Goal: Task Accomplishment & Management: Use online tool/utility

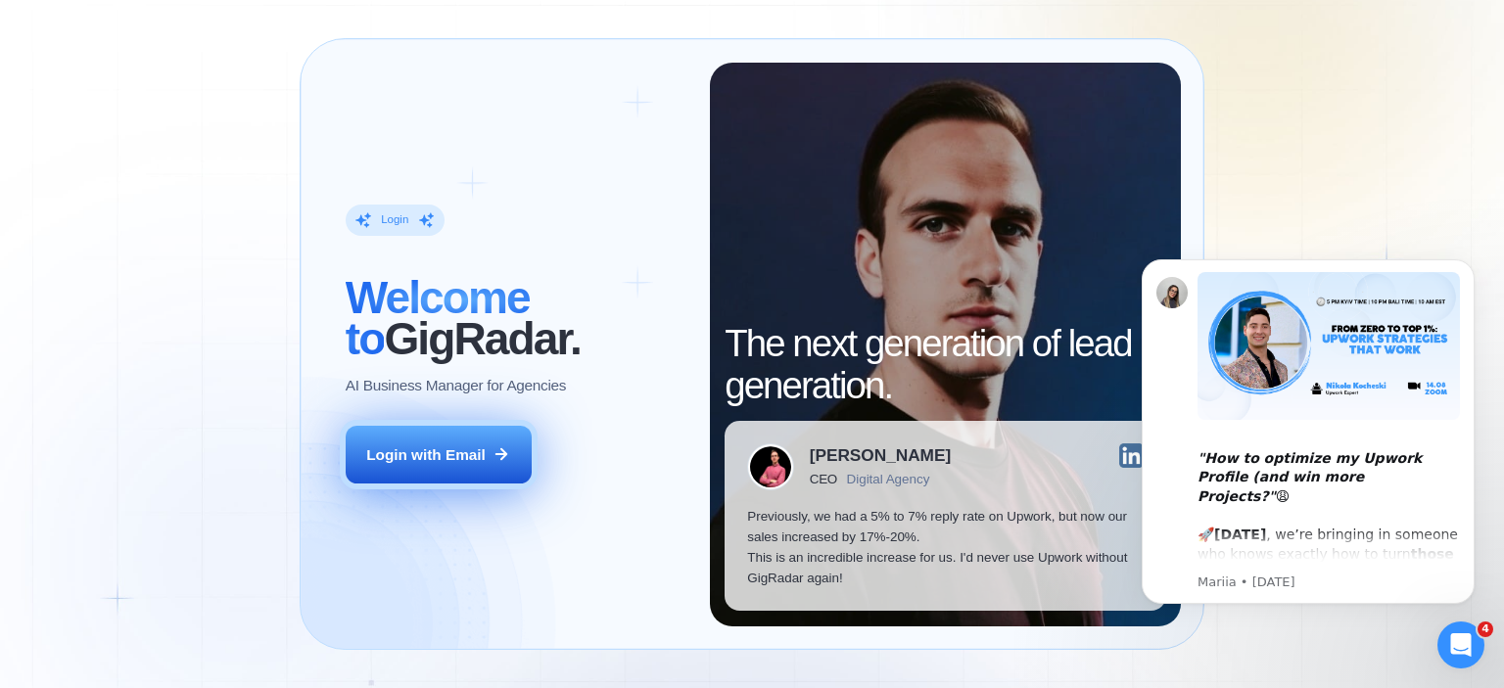
click at [462, 468] on button "Login with Email" at bounding box center [439, 455] width 186 height 59
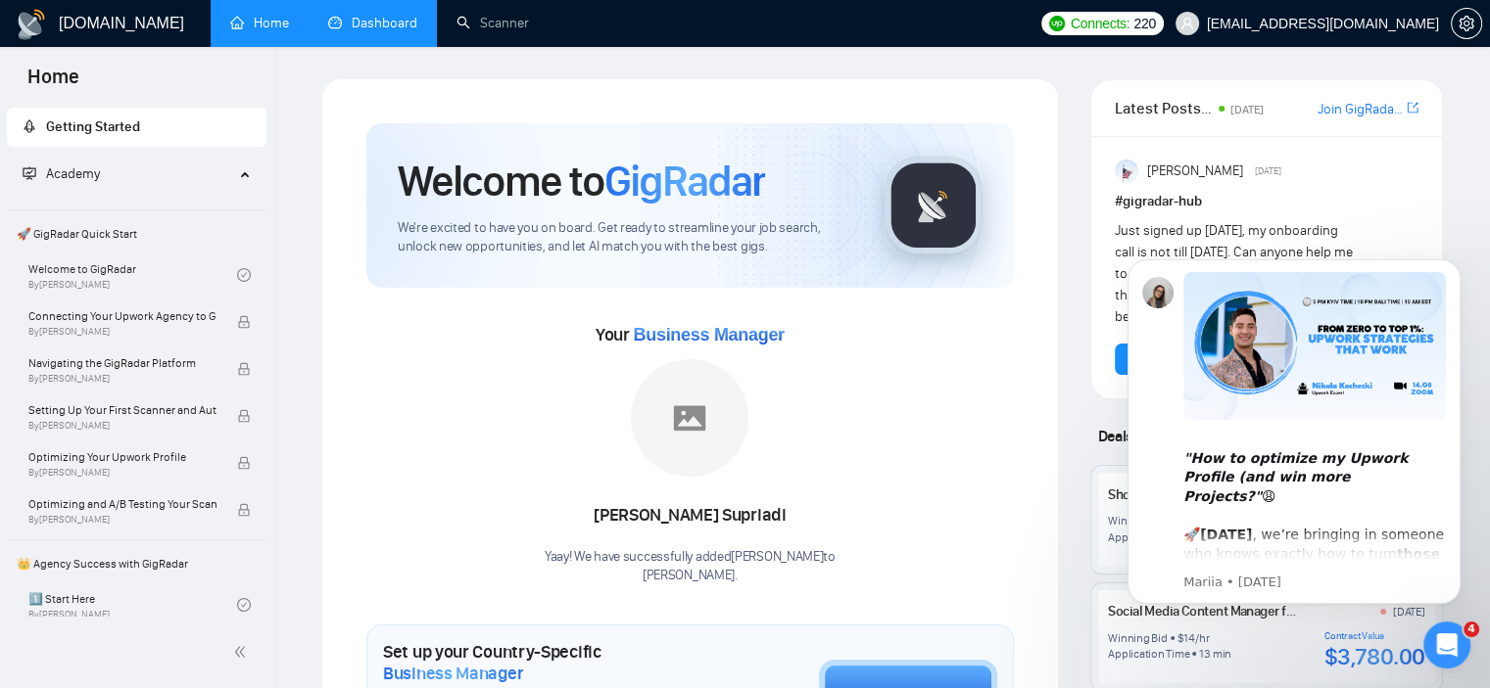
click at [364, 15] on link "Dashboard" at bounding box center [372, 23] width 89 height 17
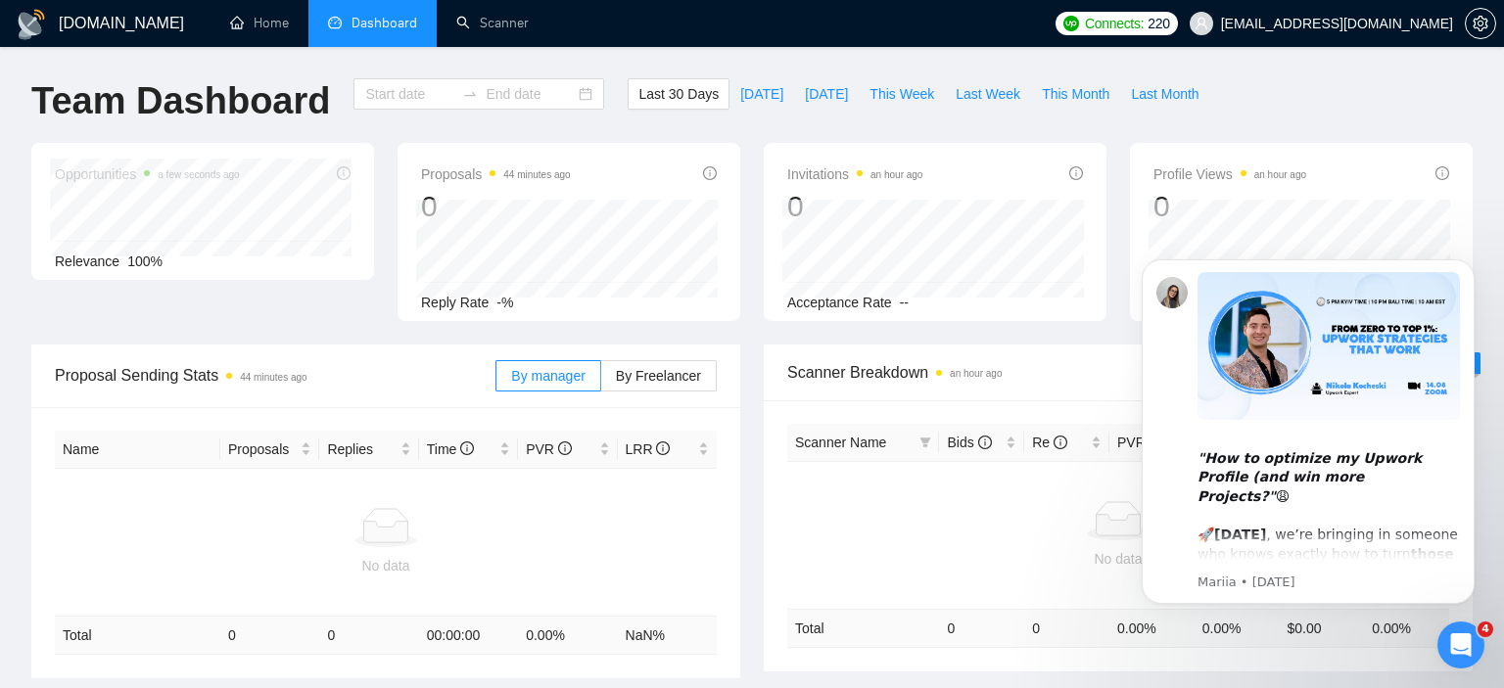
type input "2025-07-28"
type input "2025-08-27"
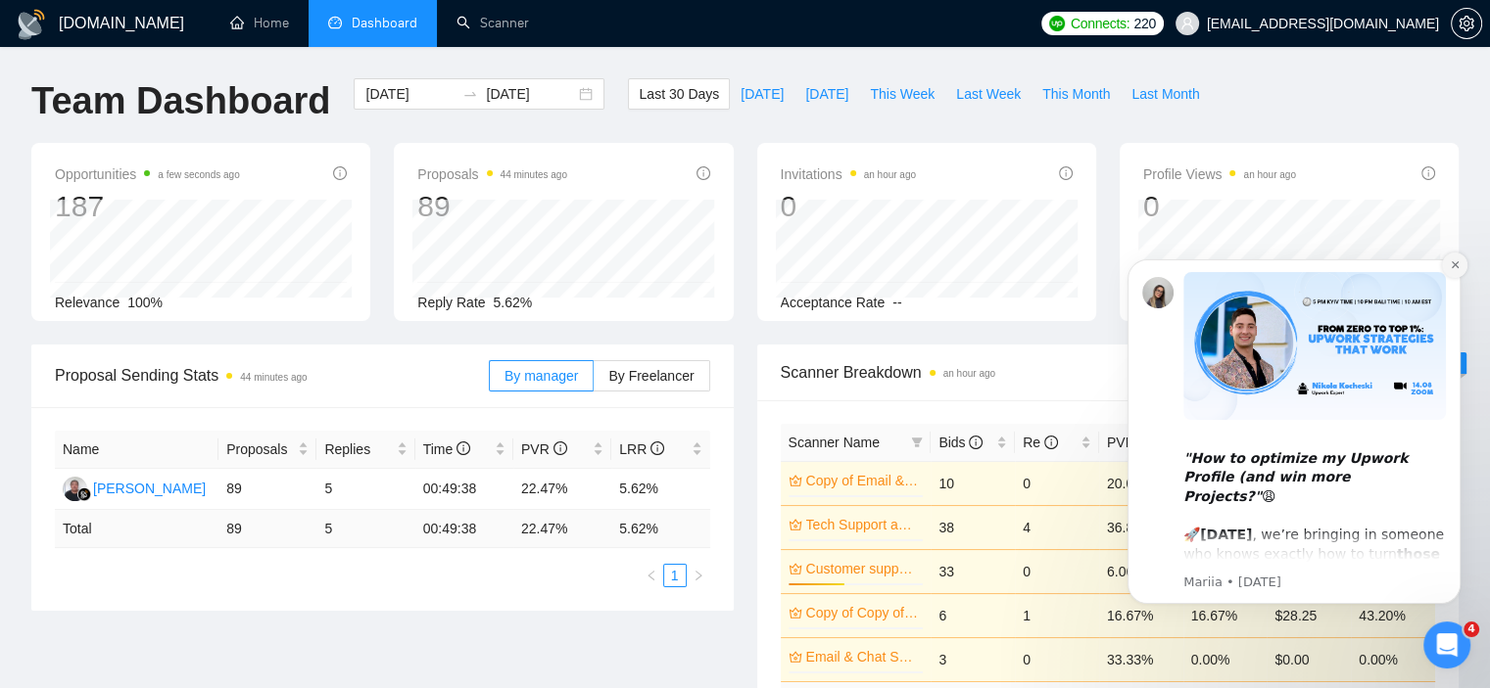
click at [1456, 267] on icon "Dismiss notification" at bounding box center [1453, 264] width 7 height 7
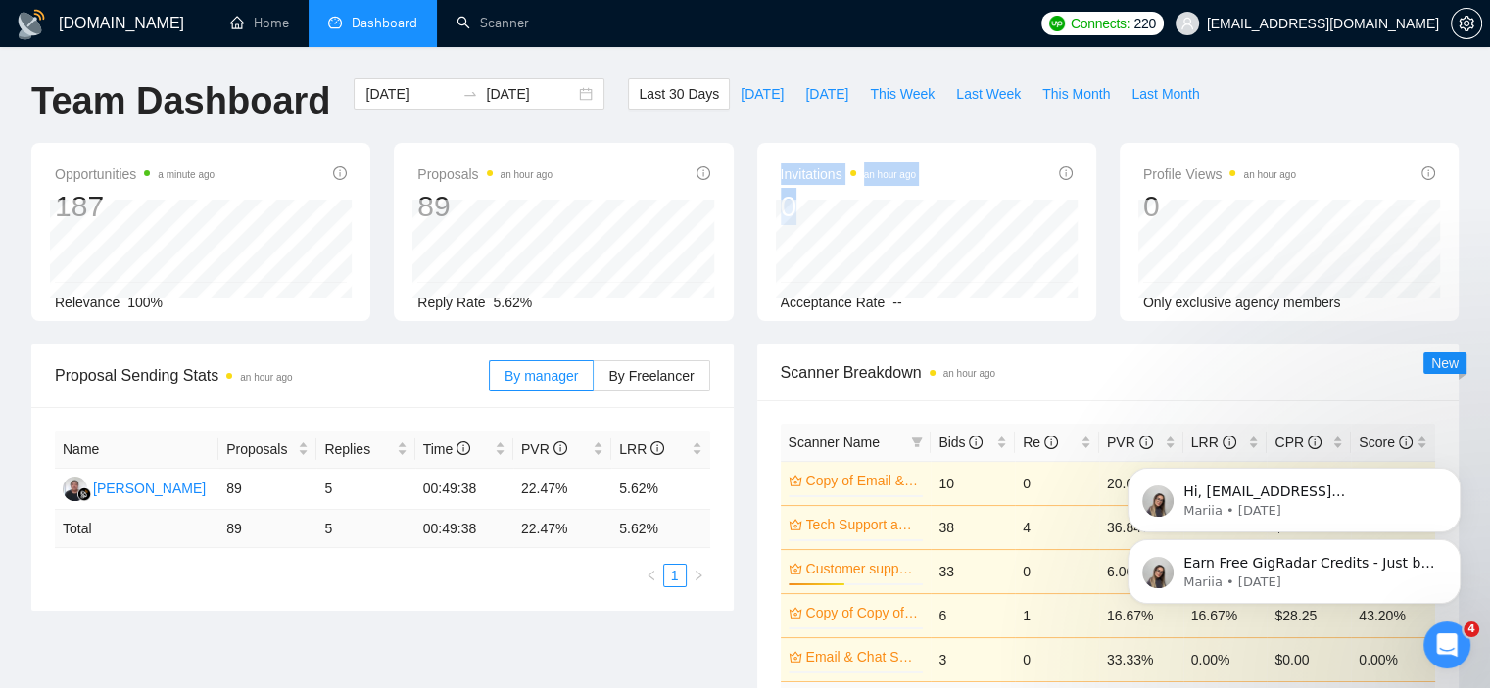
click at [807, 199] on div "Invitations an hour ago 0 Acceptance Rate --" at bounding box center [926, 232] width 339 height 178
click at [644, 381] on span "By Freelancer" at bounding box center [650, 376] width 85 height 16
click at [593, 381] on input "By Freelancer" at bounding box center [593, 381] width 0 height 0
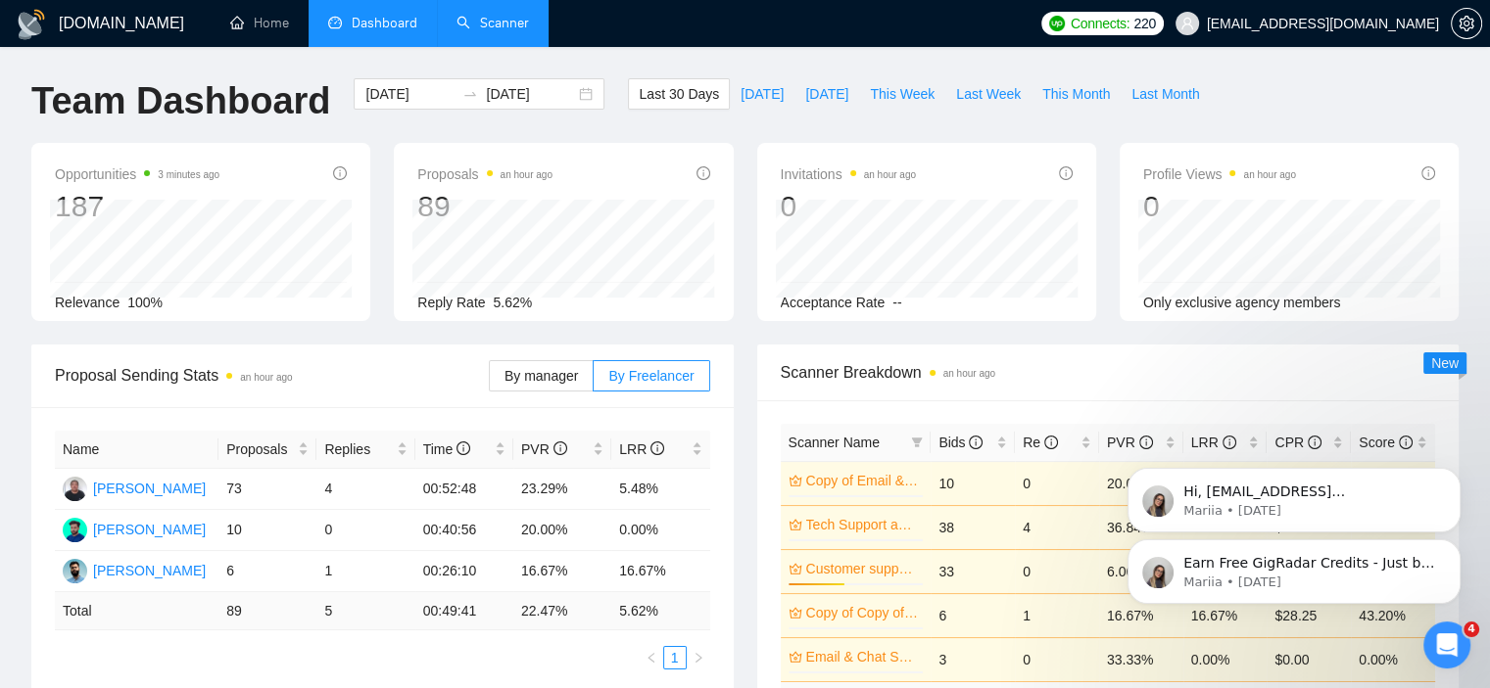
click at [485, 15] on link "Scanner" at bounding box center [492, 23] width 72 height 17
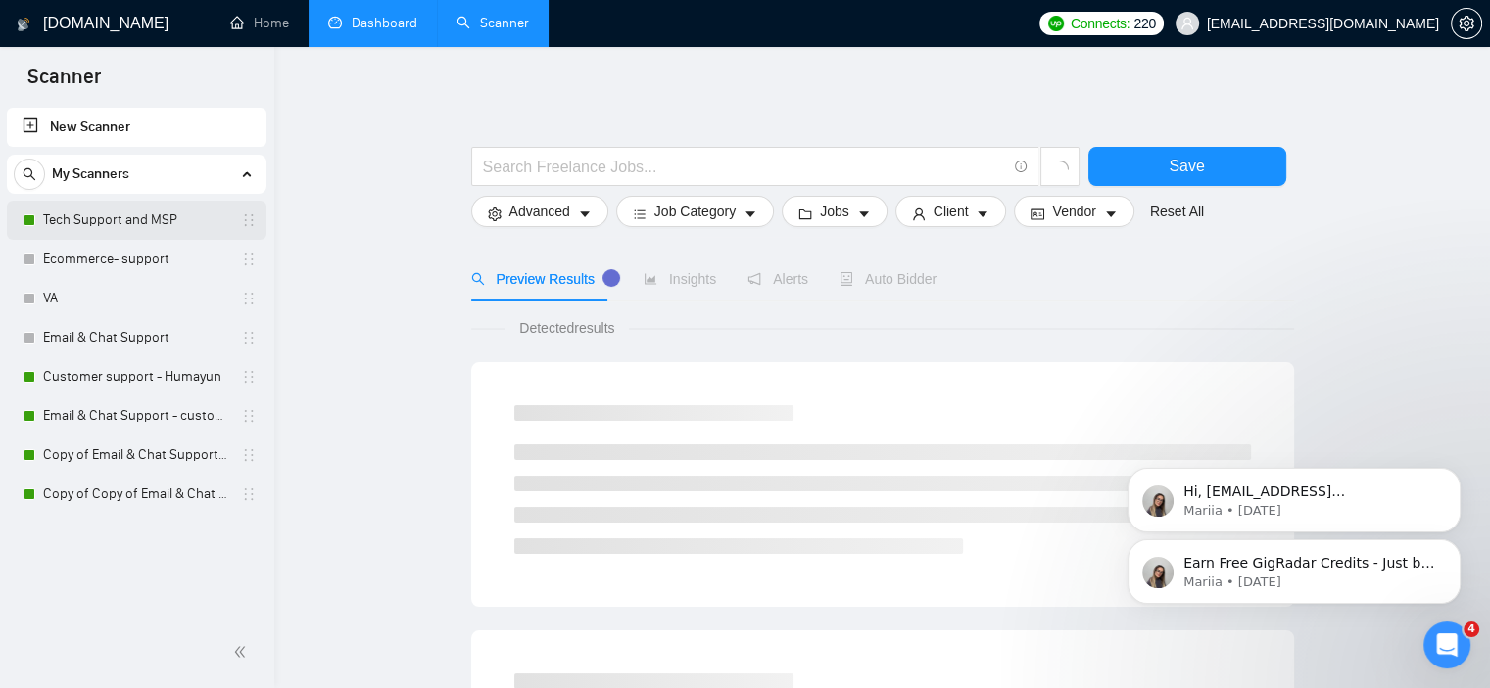
click at [124, 222] on link "Tech Support and MSP" at bounding box center [136, 220] width 186 height 39
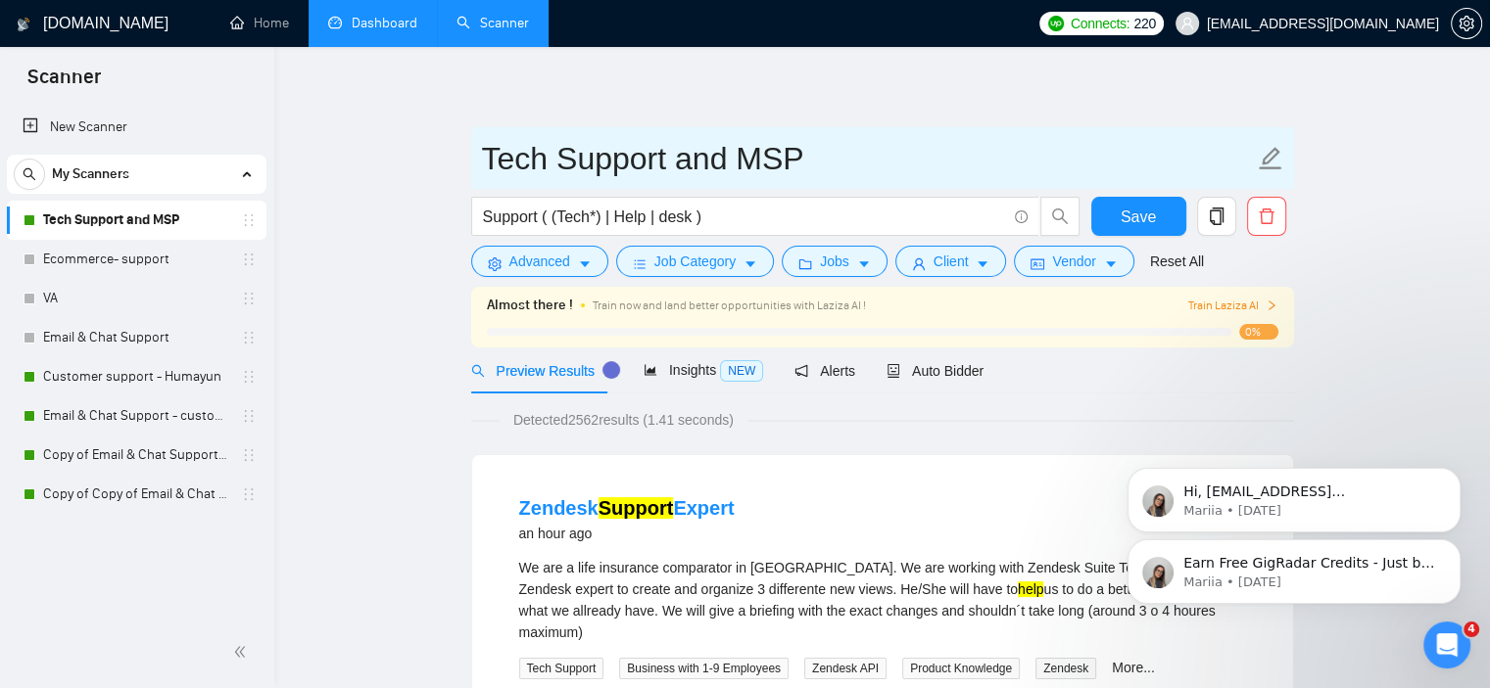
click at [1263, 157] on icon "edit" at bounding box center [1270, 158] width 25 height 25
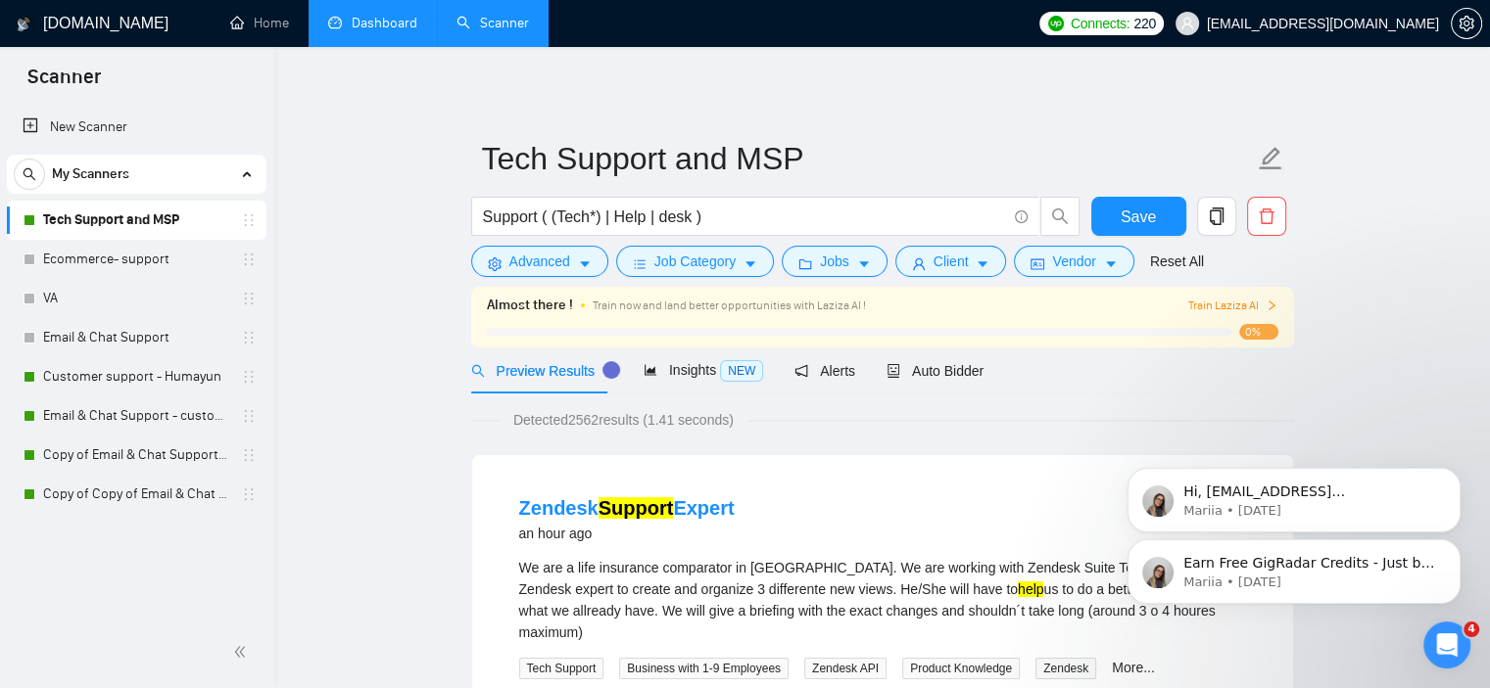
click at [573, 256] on button "Advanced" at bounding box center [539, 261] width 137 height 31
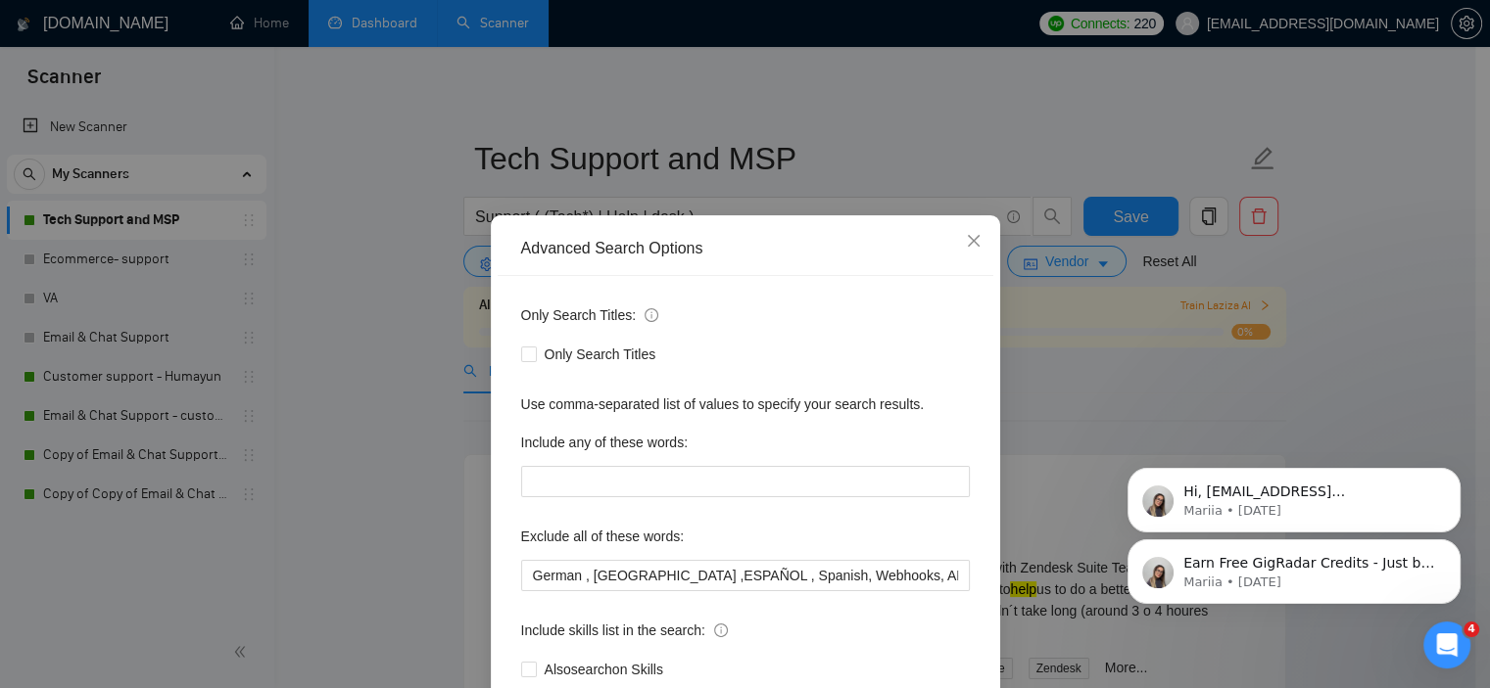
scroll to position [8, 0]
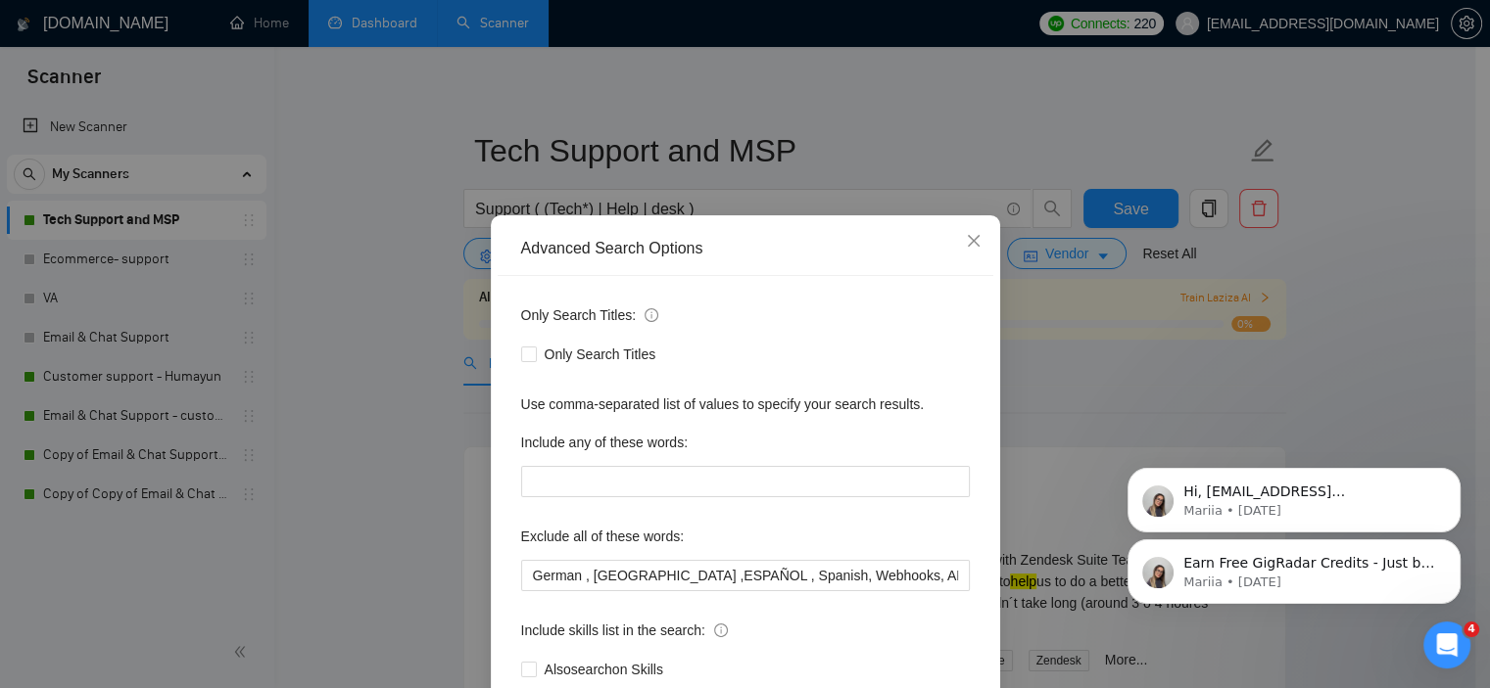
click at [971, 369] on div "Only Search Titles: Only Search Titles Use comma-separated list of values to sp…" at bounding box center [746, 504] width 496 height 456
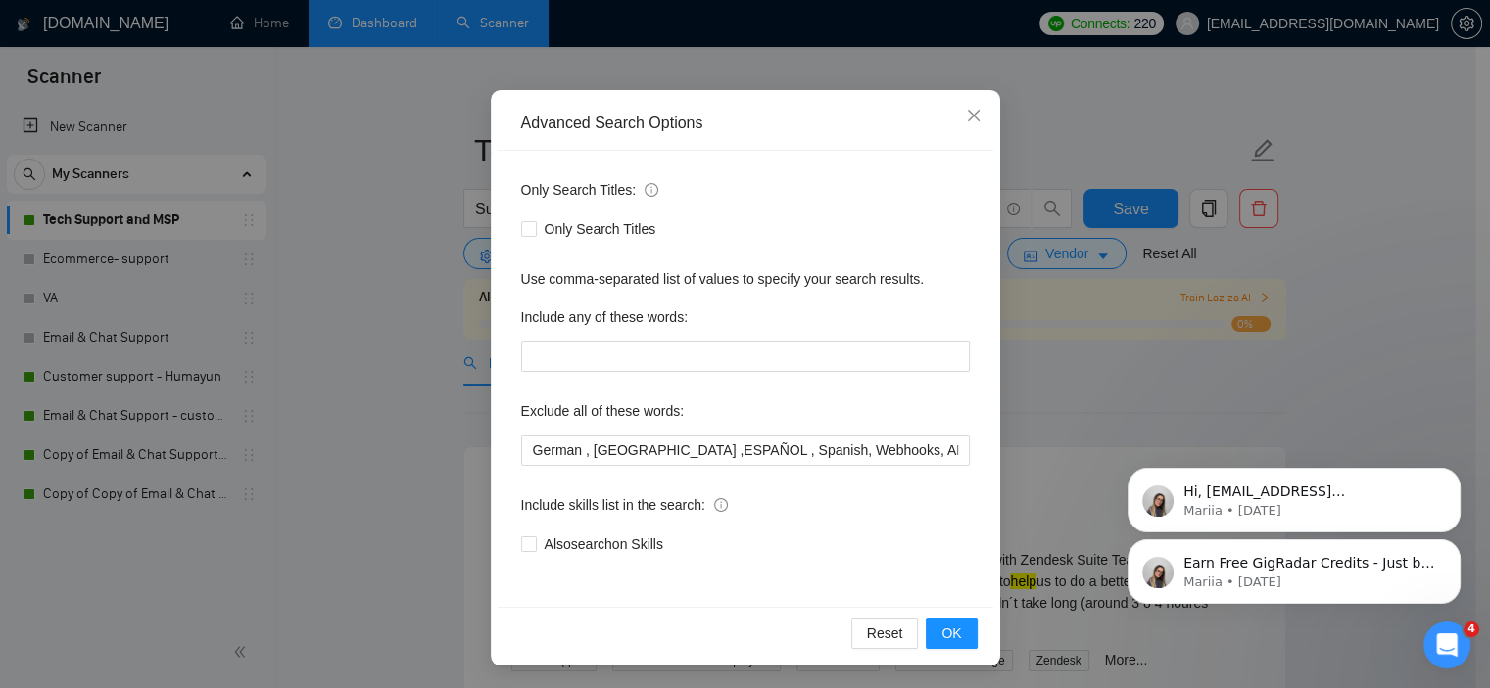
scroll to position [47, 0]
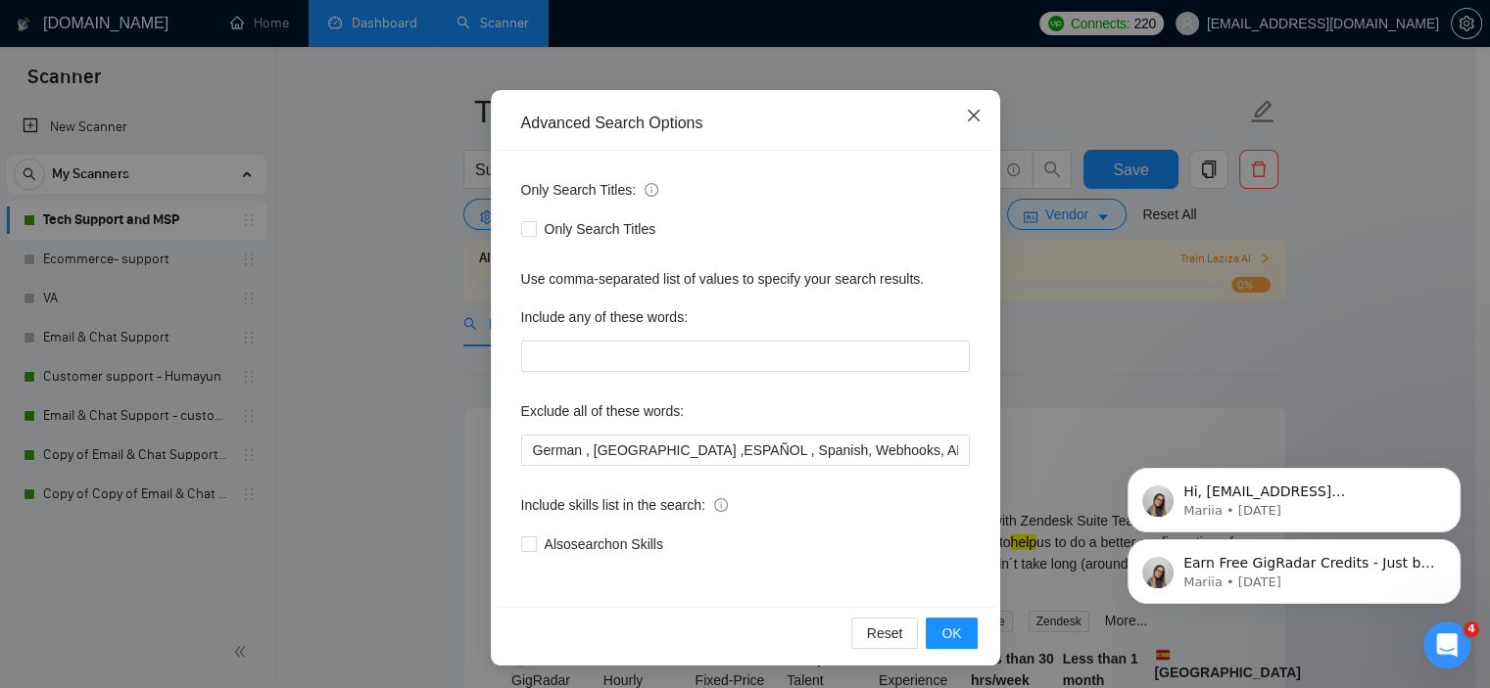
click at [966, 118] on icon "close" at bounding box center [974, 116] width 16 height 16
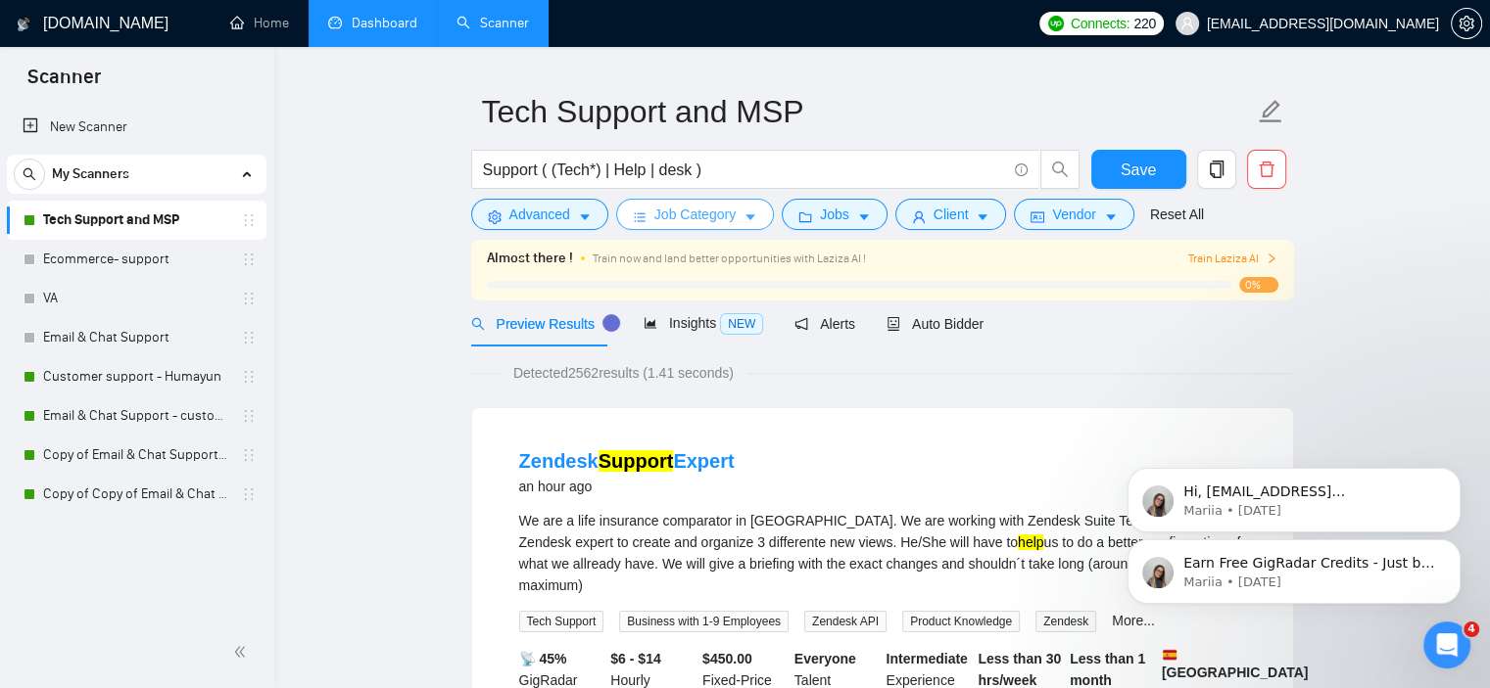
click at [721, 208] on span "Job Category" at bounding box center [694, 215] width 81 height 22
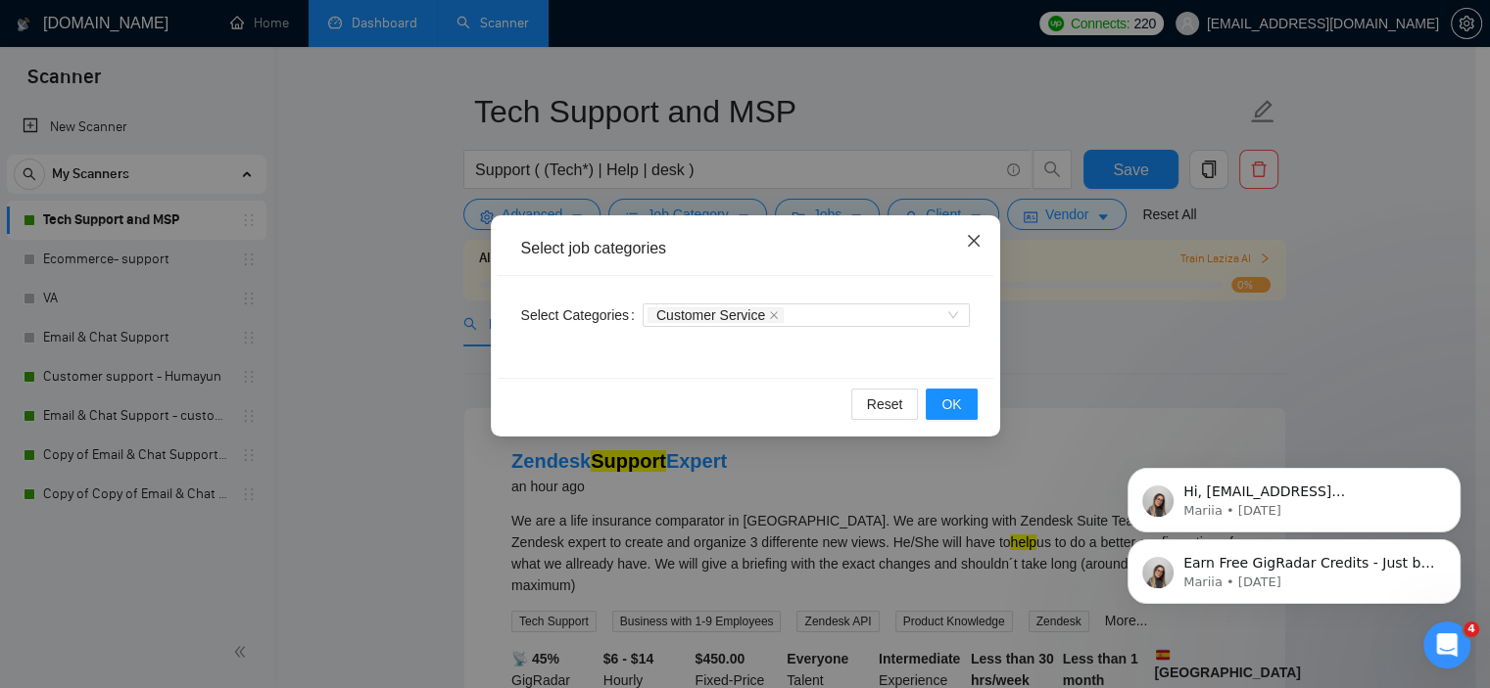
click at [966, 240] on icon "close" at bounding box center [974, 241] width 16 height 16
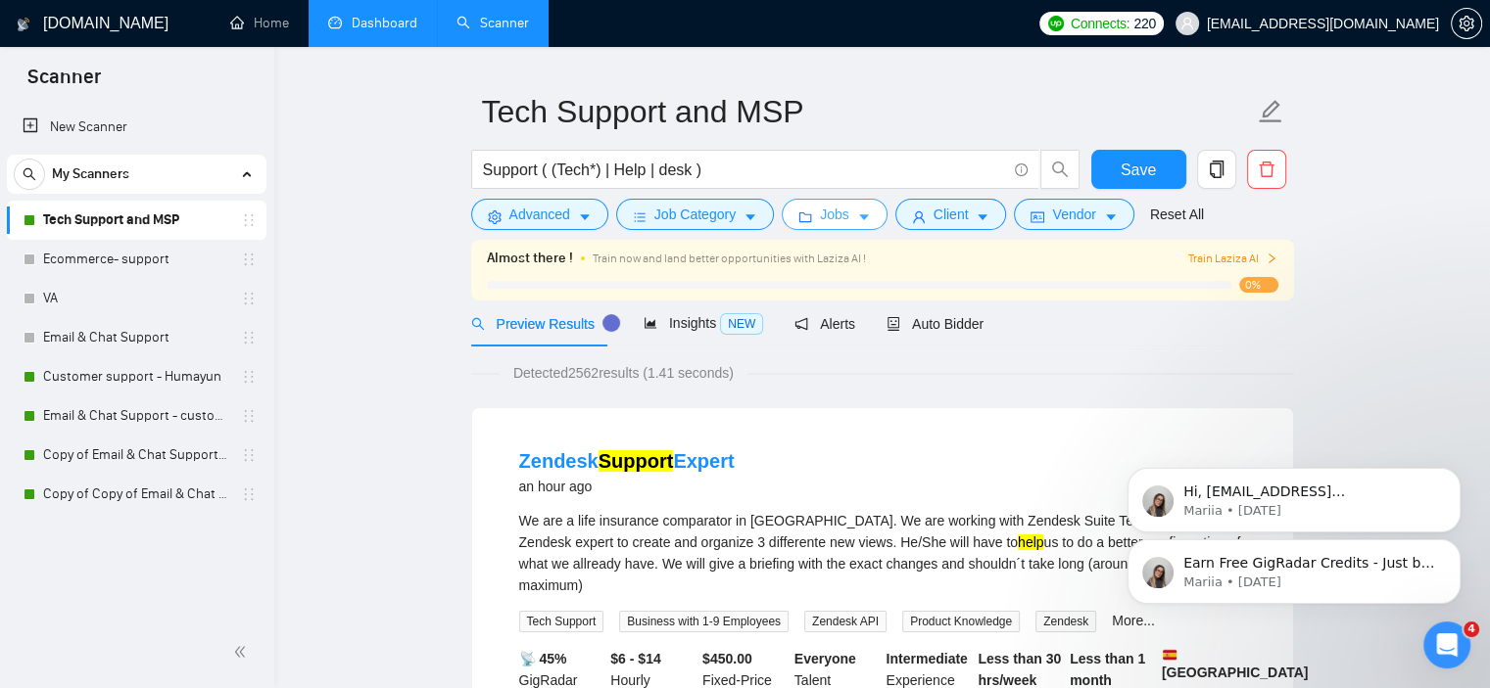
click at [857, 218] on icon "caret-down" at bounding box center [864, 218] width 14 height 14
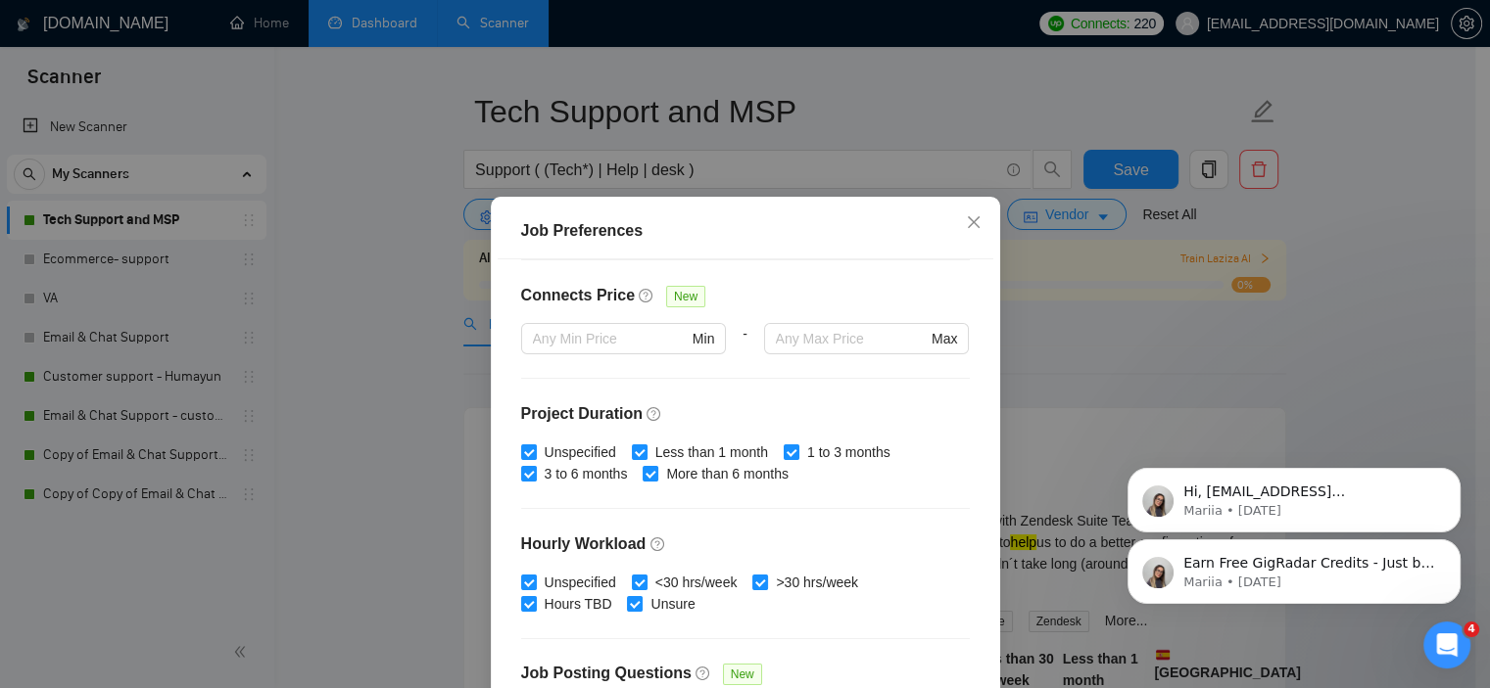
scroll to position [466, 0]
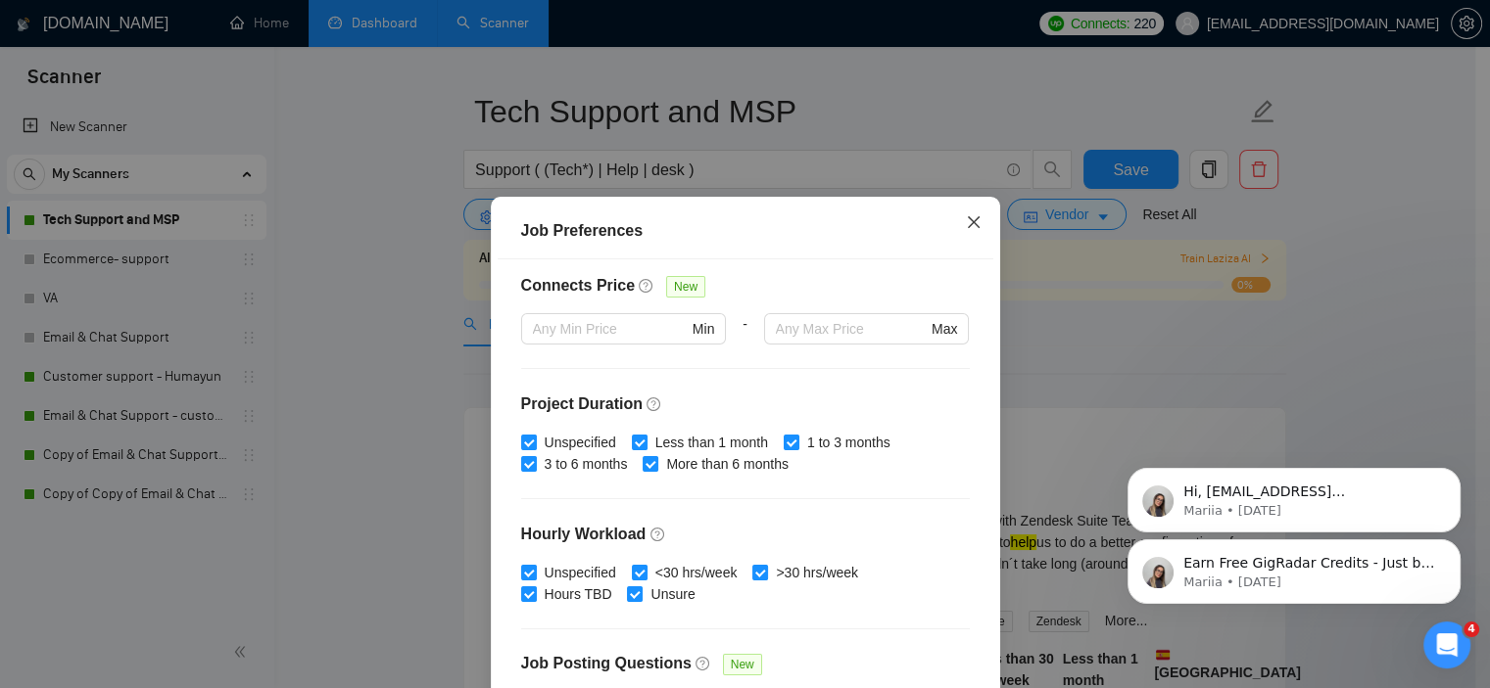
click at [967, 215] on icon "close" at bounding box center [974, 222] width 16 height 16
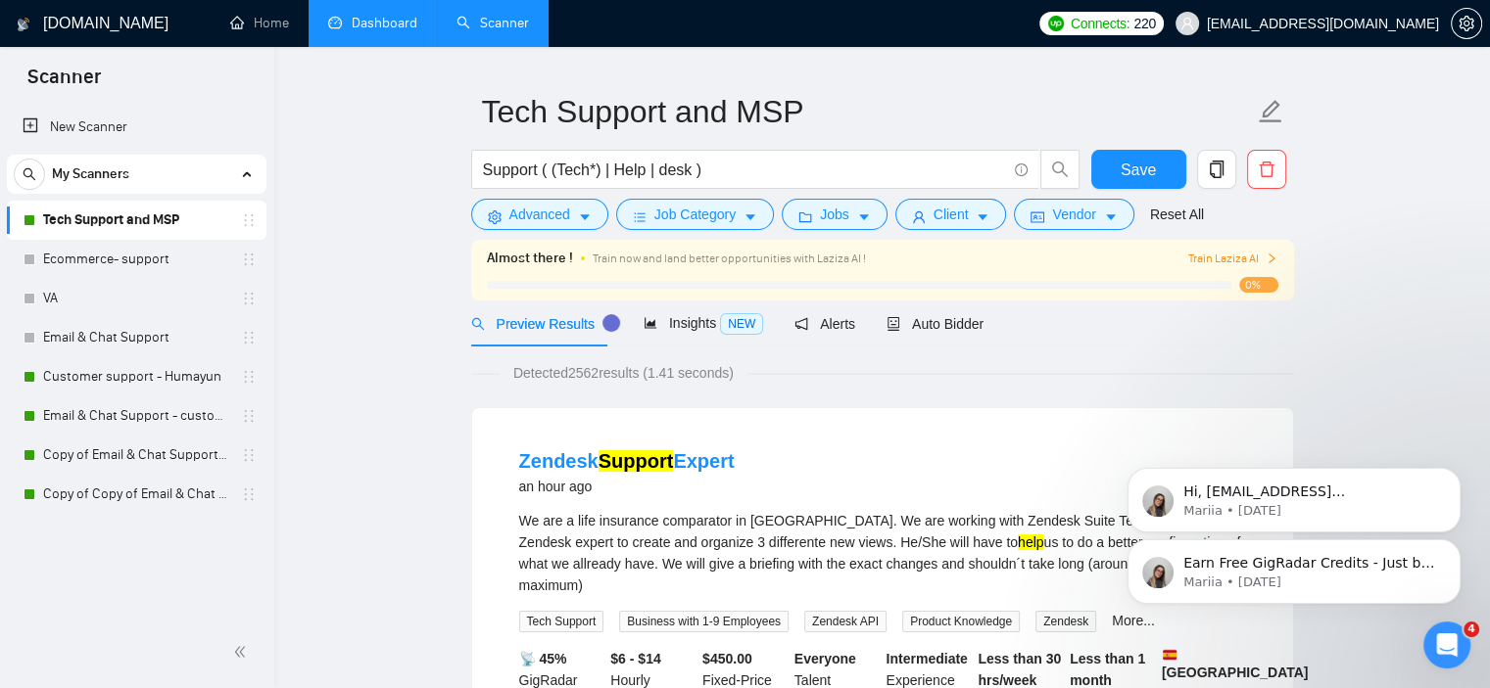
click at [1223, 254] on span "Train Laziza AI" at bounding box center [1232, 259] width 90 height 19
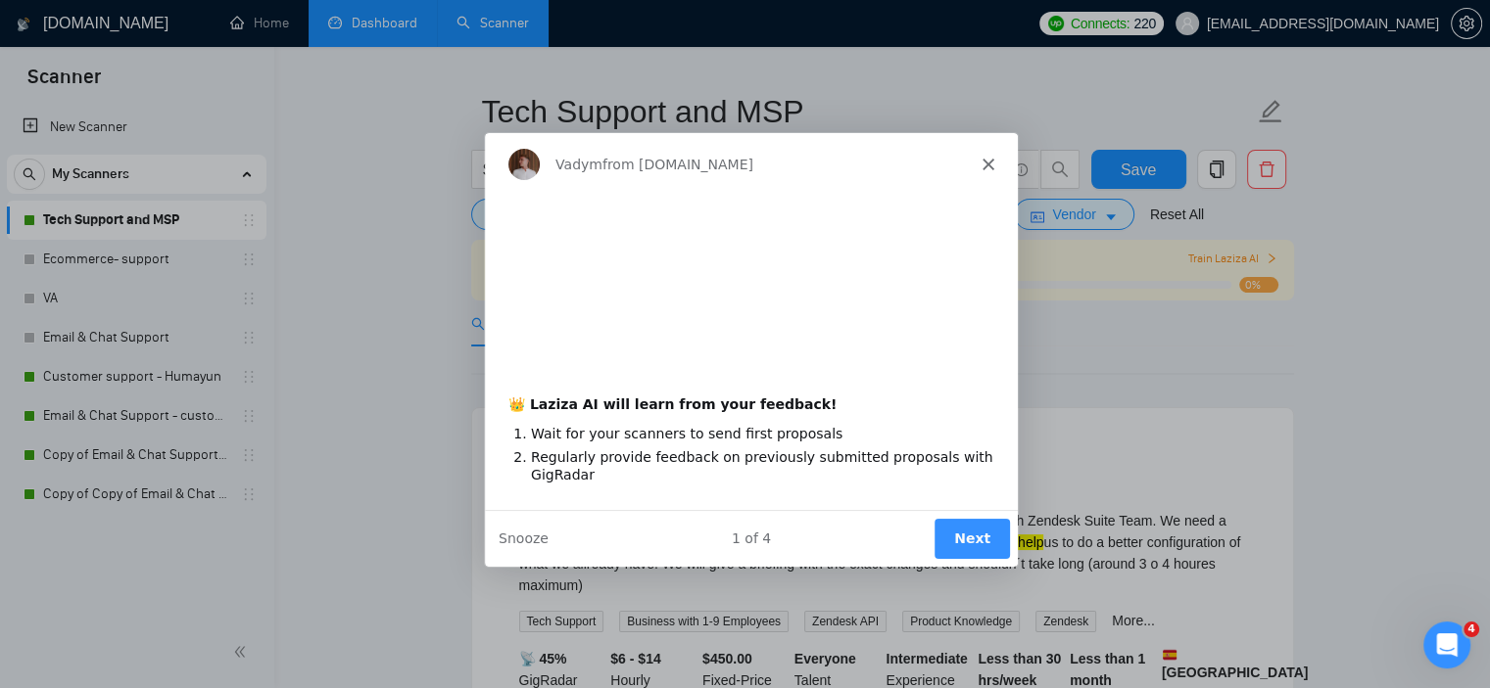
scroll to position [0, 0]
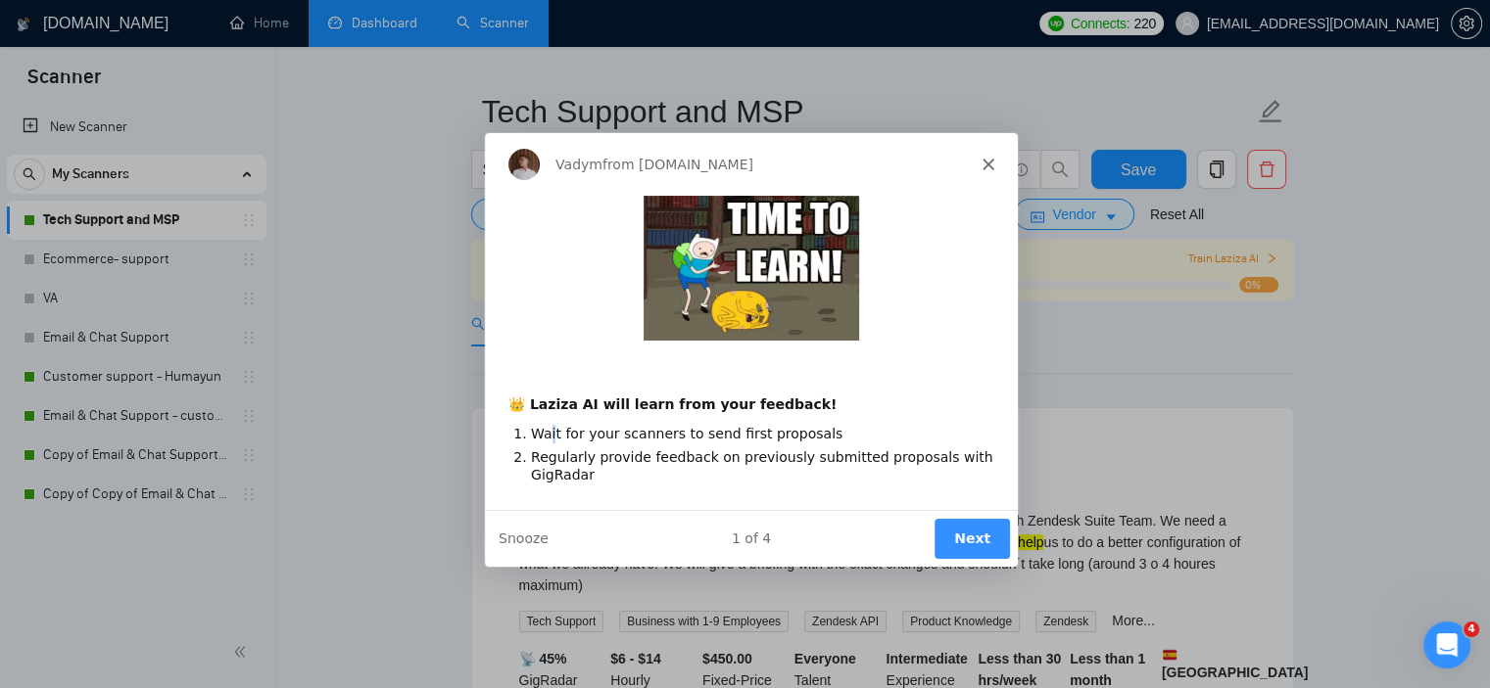
click at [550, 442] on li "Wait for your scanners to send first proposals" at bounding box center [760, 433] width 463 height 19
drag, startPoint x: 781, startPoint y: 460, endPoint x: 864, endPoint y: 459, distance: 83.3
click at [864, 459] on li "Regularly provide feedback on previously submitted proposals with GigRadar" at bounding box center [760, 466] width 463 height 36
click at [978, 533] on button "Next" at bounding box center [969, 538] width 75 height 40
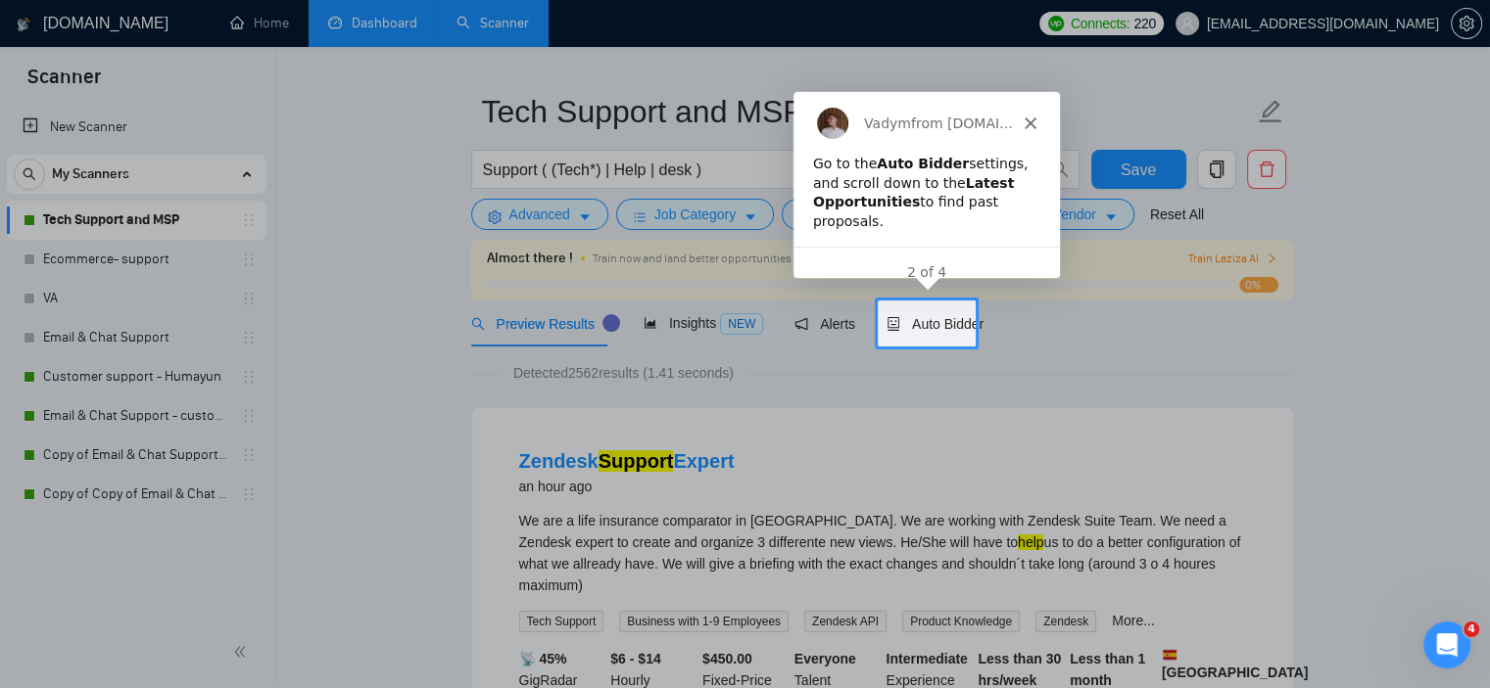
click at [1027, 112] on div "Vadym from GigRadar.io" at bounding box center [925, 122] width 266 height 63
click at [1027, 119] on icon "Close" at bounding box center [1029, 123] width 12 height 12
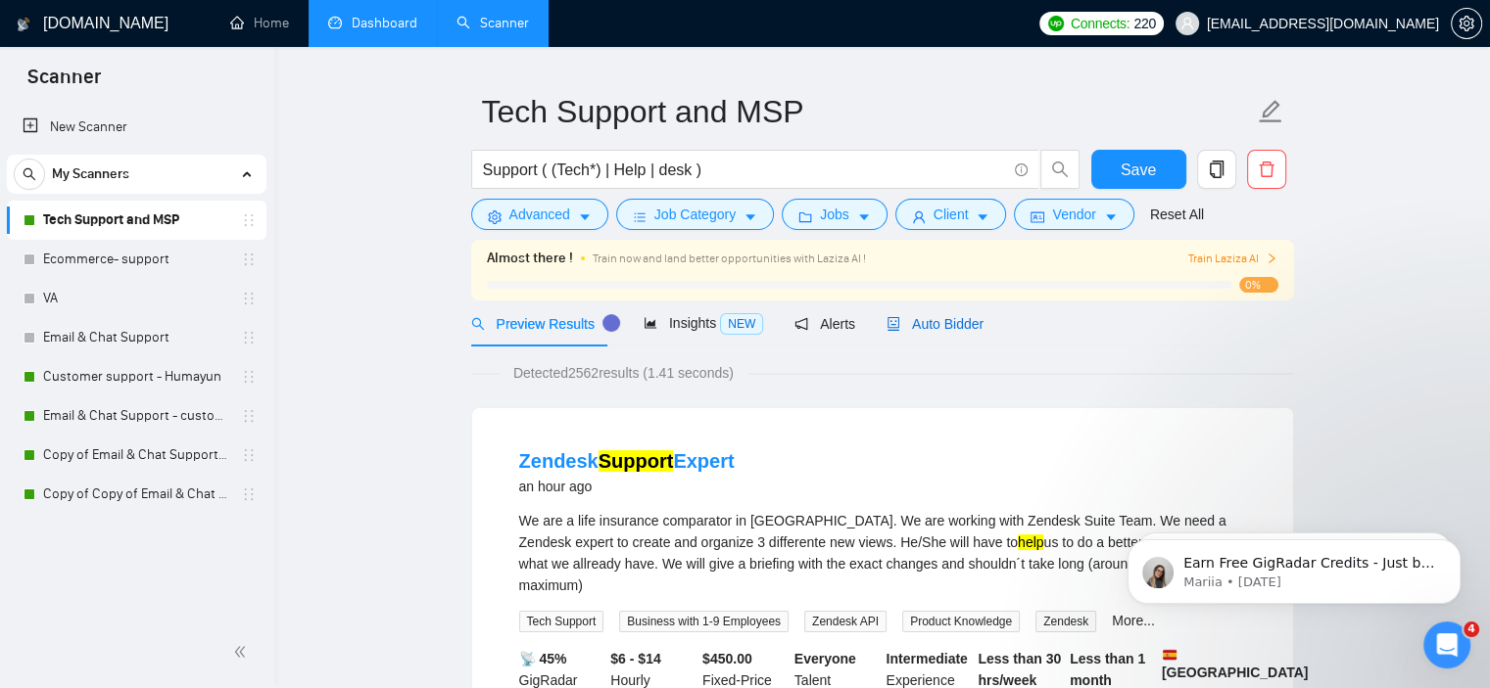
click at [932, 323] on span "Auto Bidder" at bounding box center [934, 324] width 97 height 16
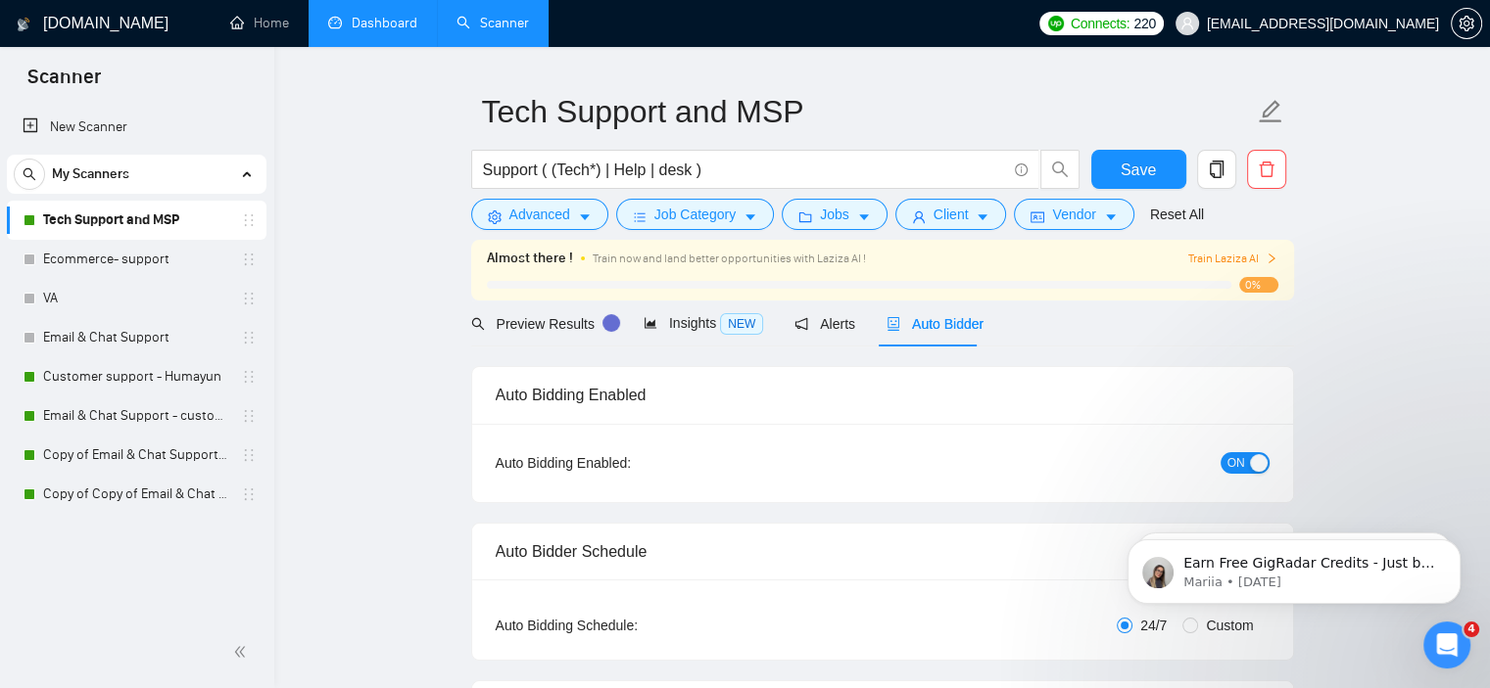
checkbox input "true"
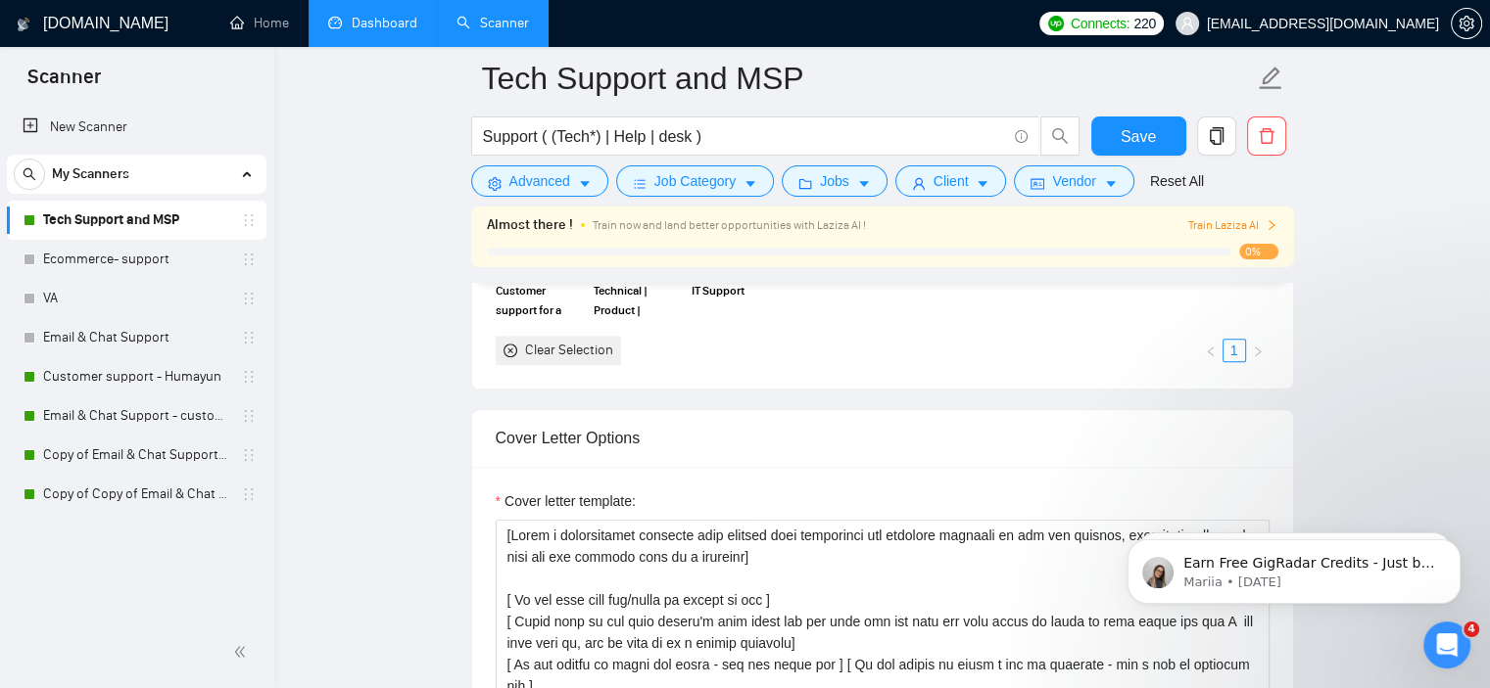
scroll to position [1946, 0]
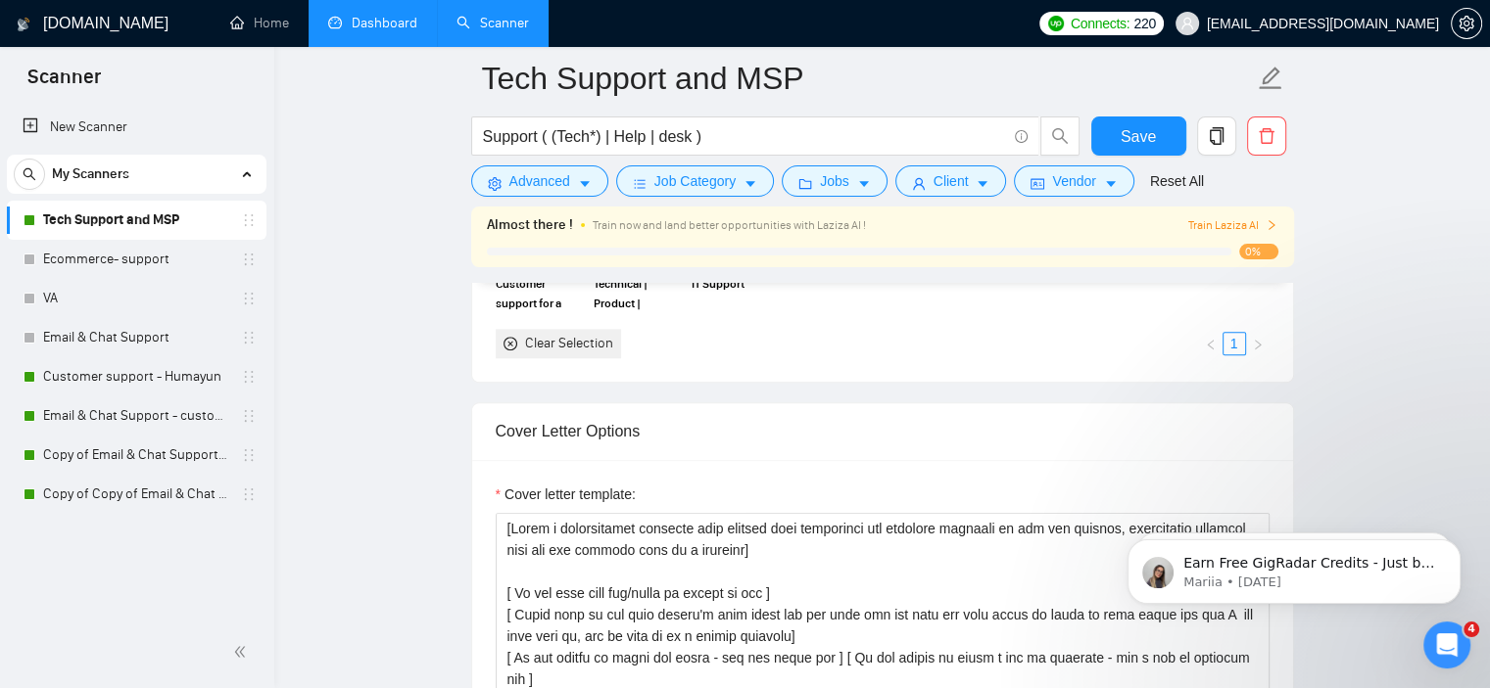
click at [393, 31] on link "Dashboard" at bounding box center [372, 23] width 89 height 17
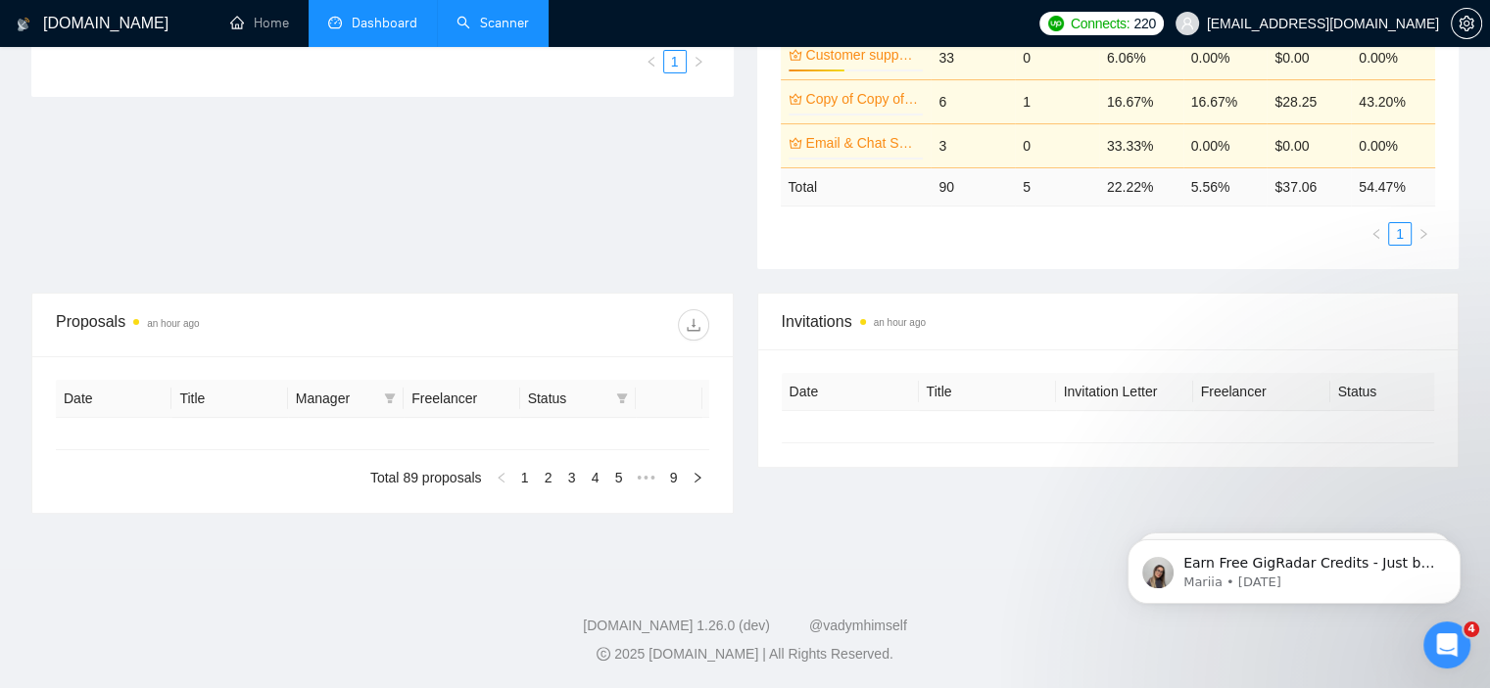
type input "2025-07-28"
type input "2025-08-27"
